Goal: Task Accomplishment & Management: Manage account settings

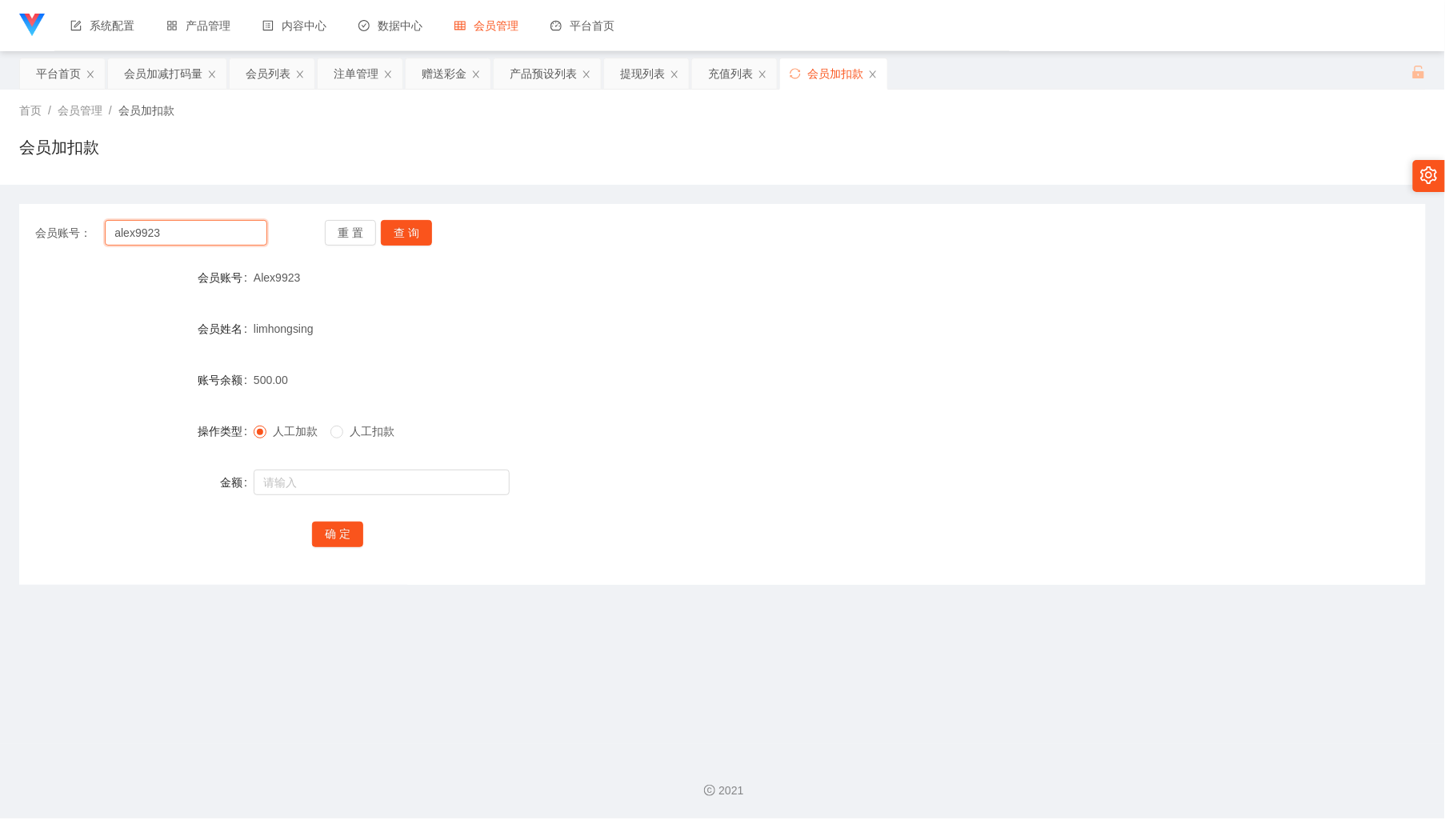
click at [225, 224] on input "alex9923" at bounding box center [185, 232] width 162 height 25
paste input "money come"
type input "money come"
drag, startPoint x: 420, startPoint y: 230, endPoint x: 346, endPoint y: 350, distance: 141.0
click at [420, 230] on button "查 询" at bounding box center [406, 232] width 51 height 25
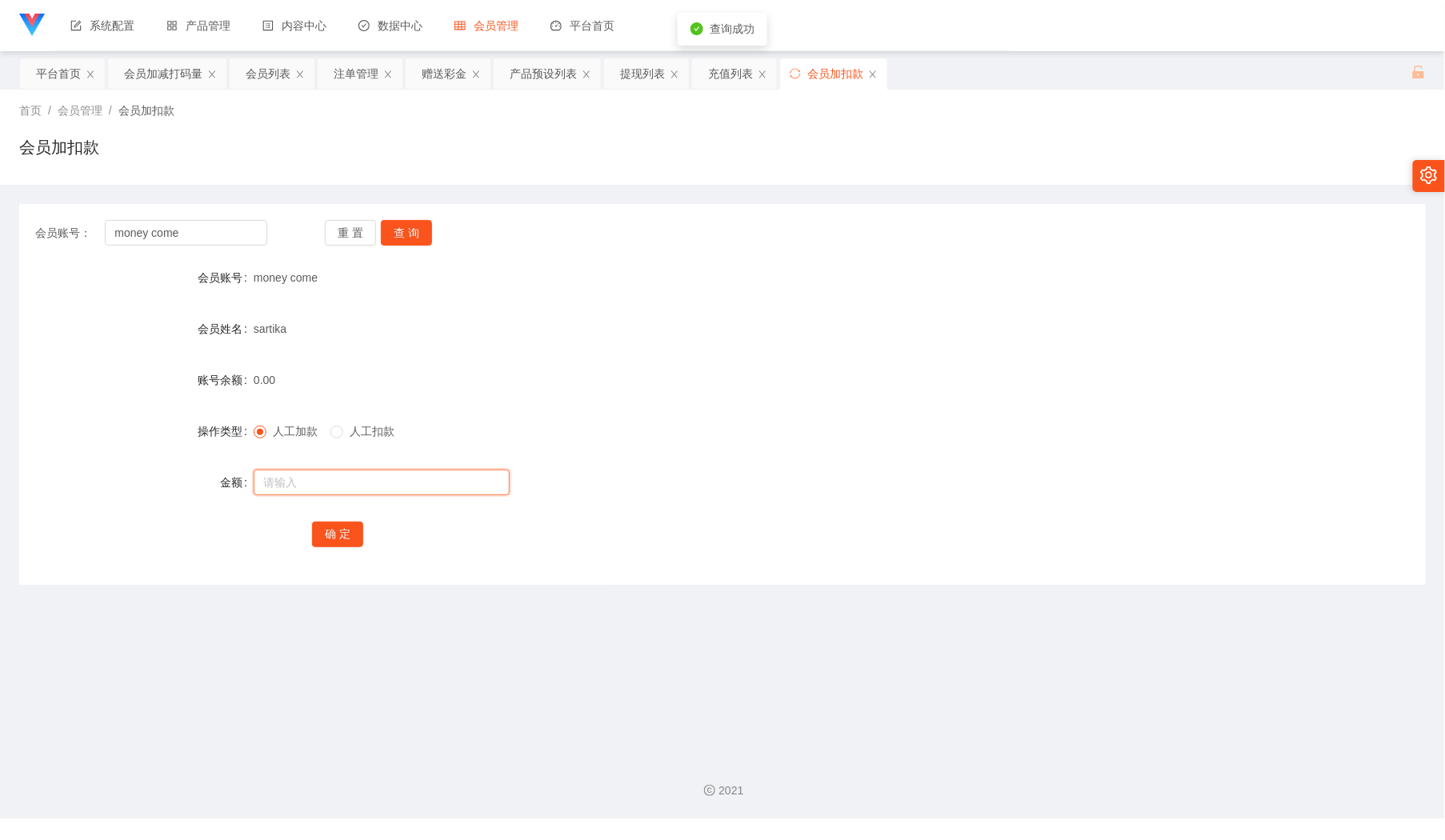
click at [314, 478] on input "text" at bounding box center [382, 482] width 256 height 25
type input "300"
click at [161, 77] on div "会员加减打码量" at bounding box center [163, 73] width 78 height 30
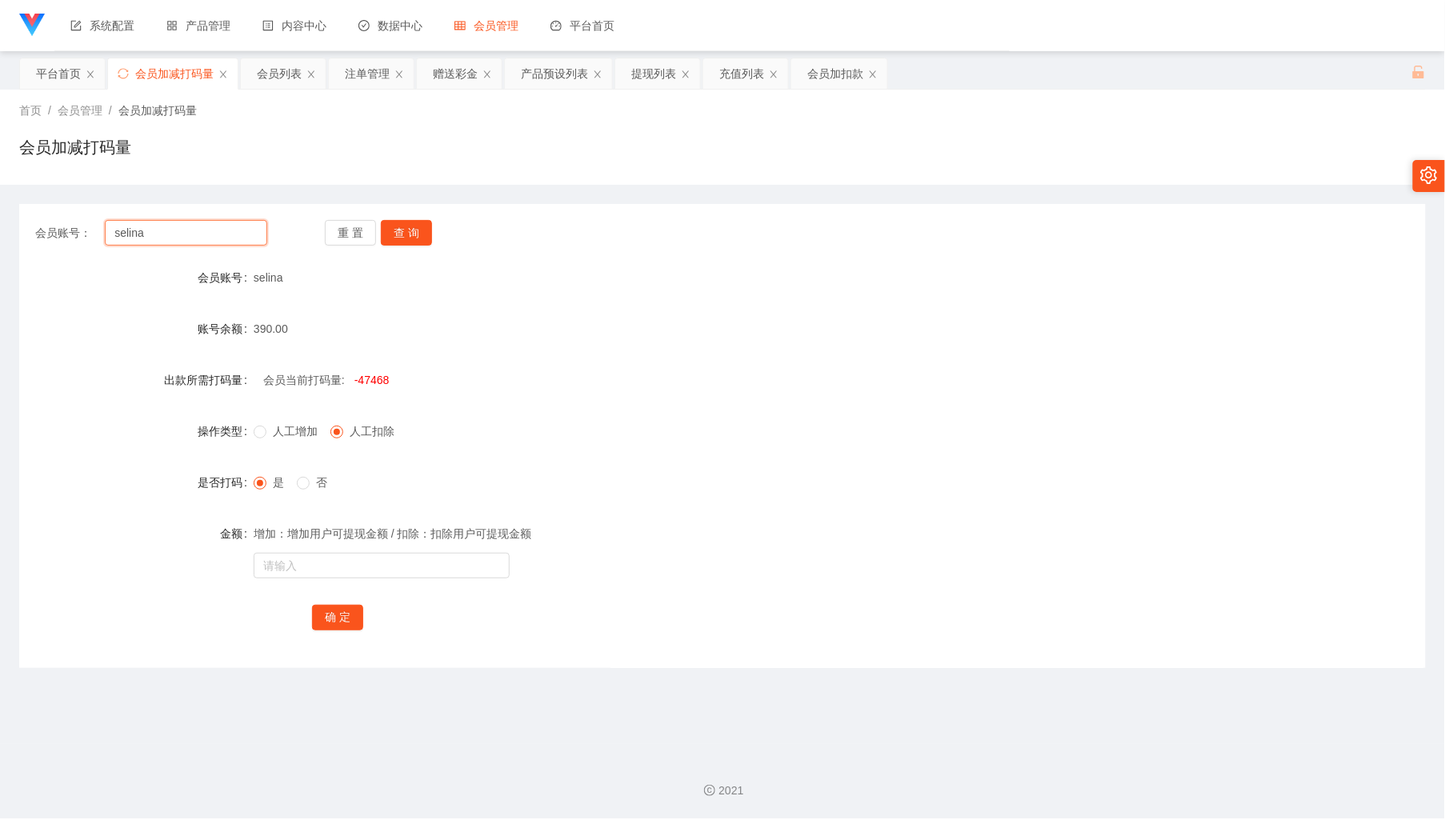
click at [191, 222] on input "selina" at bounding box center [185, 232] width 162 height 25
paste input "money come"
type input "money come"
click at [416, 234] on button "查 询" at bounding box center [406, 232] width 51 height 25
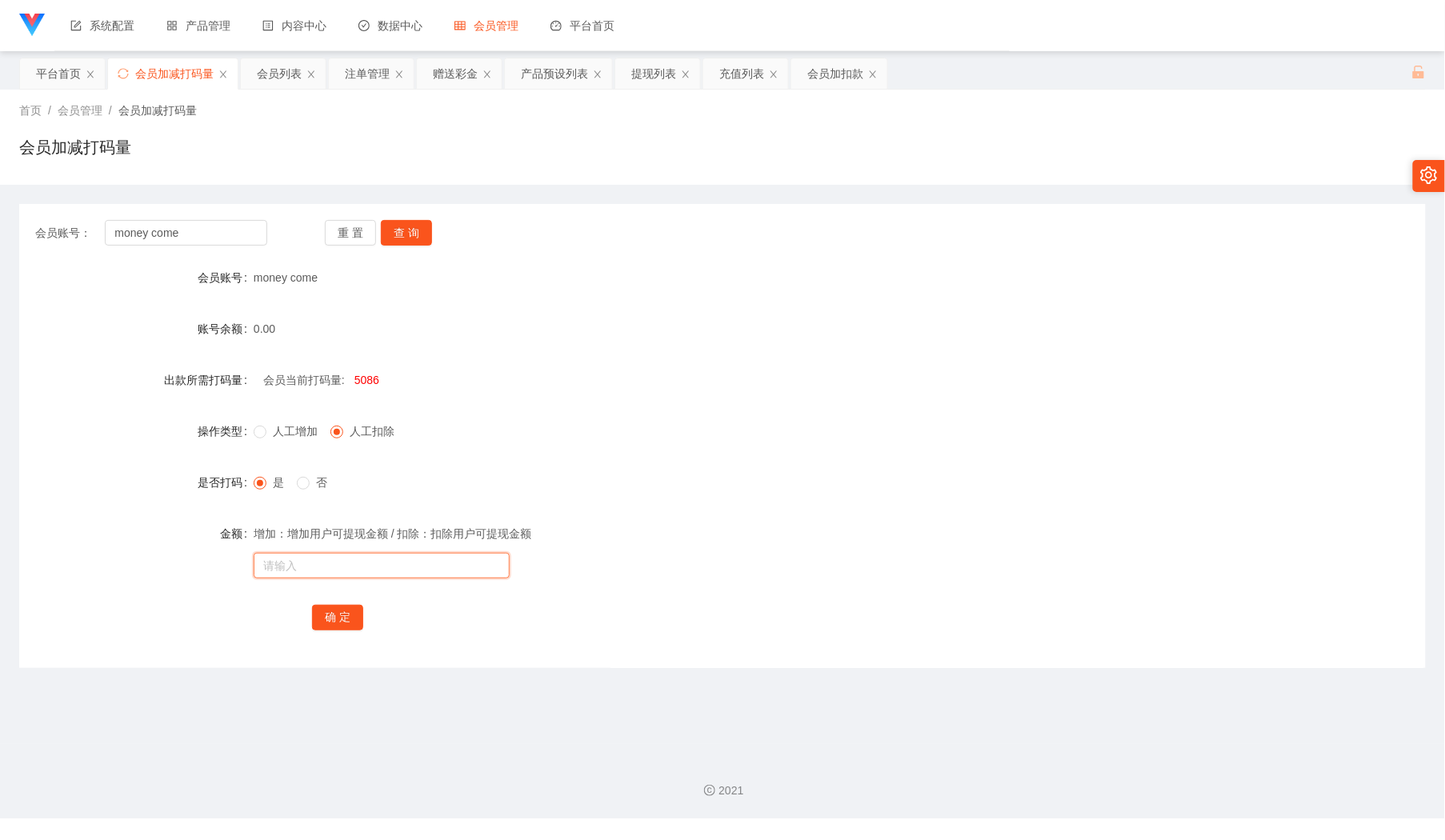
click at [334, 567] on input "text" at bounding box center [382, 565] width 256 height 25
type input "100005086"
click at [325, 615] on button "确 定" at bounding box center [338, 616] width 51 height 25
click at [833, 62] on div "会员加扣款" at bounding box center [836, 73] width 56 height 30
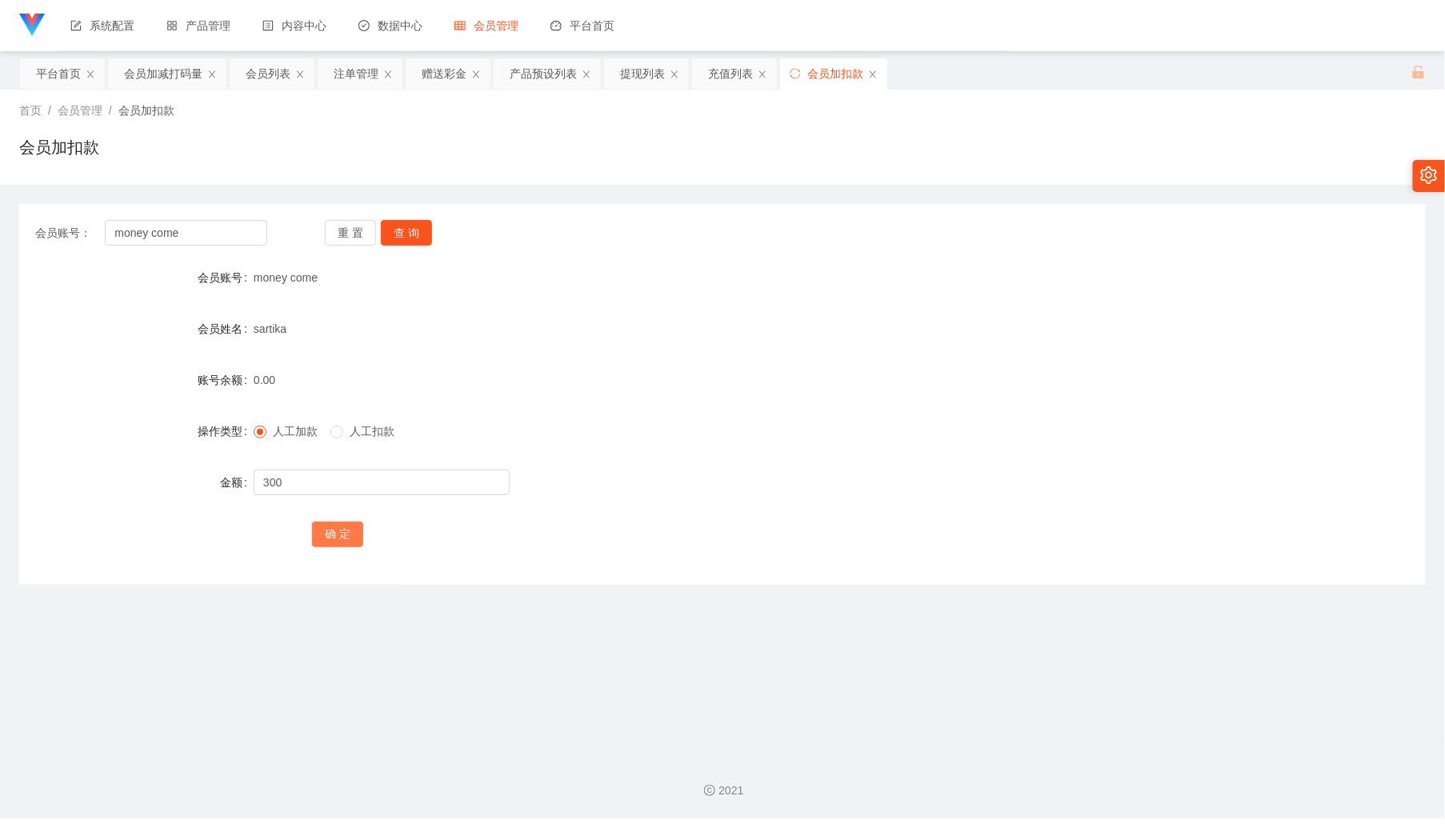
click at [351, 536] on button "确 定" at bounding box center [338, 534] width 51 height 25
